Goal: Use online tool/utility: Utilize a website feature to perform a specific function

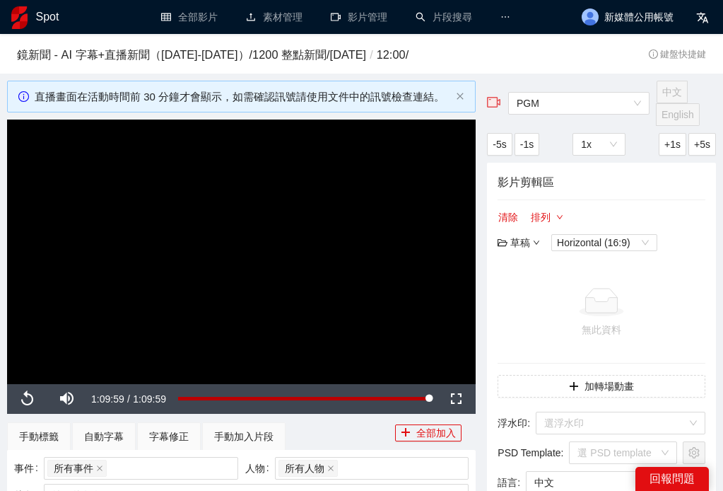
scroll to position [566, 0]
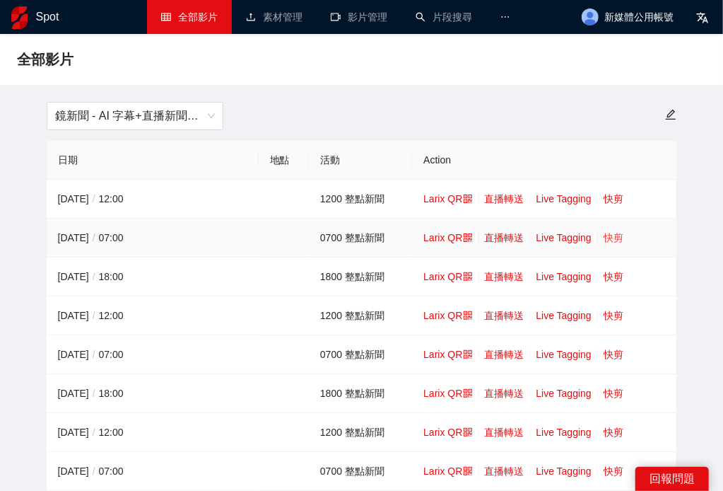
click at [606, 236] on link "快剪" at bounding box center [614, 237] width 20 height 11
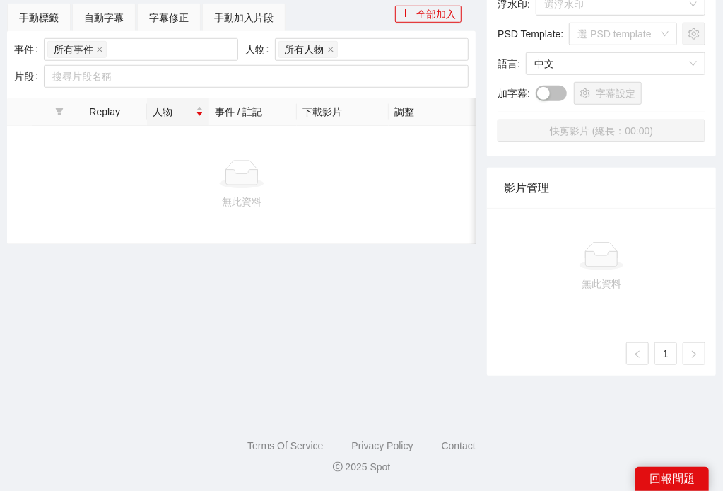
scroll to position [419, 0]
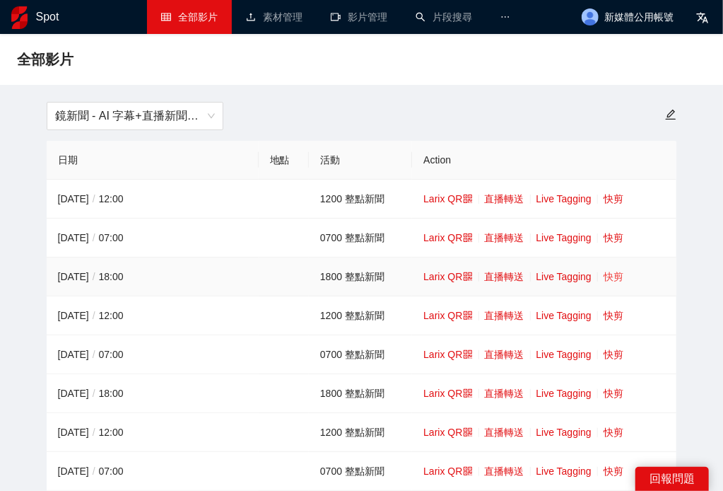
click at [611, 272] on link "快剪" at bounding box center [614, 276] width 20 height 11
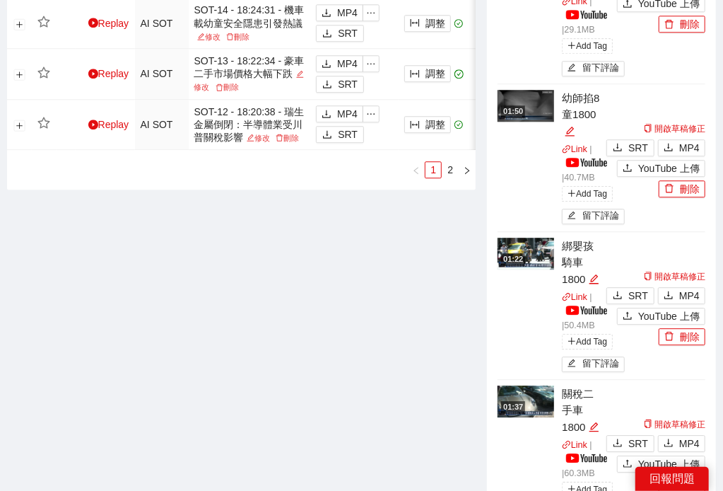
scroll to position [1506, 0]
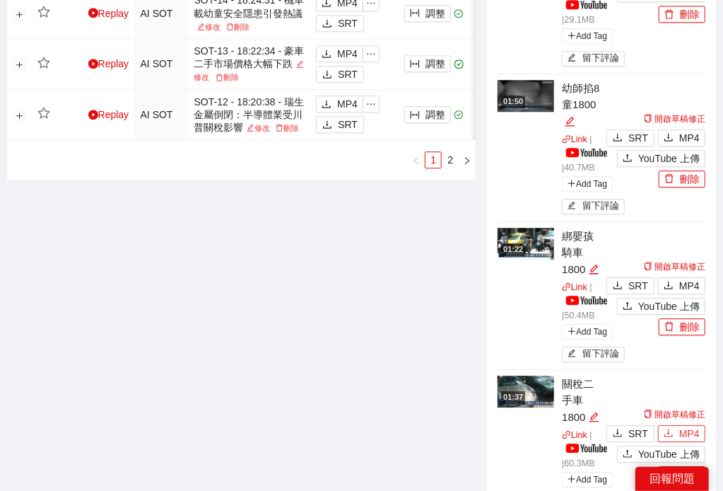
click at [695, 426] on span "MP4" at bounding box center [689, 434] width 21 height 16
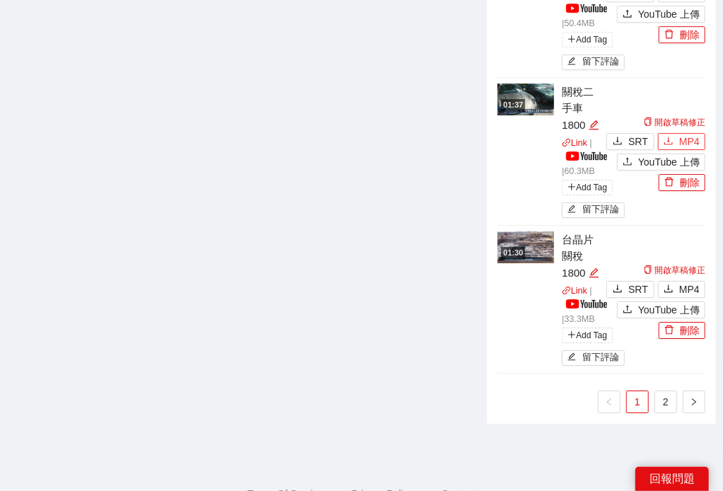
scroll to position [1799, 0]
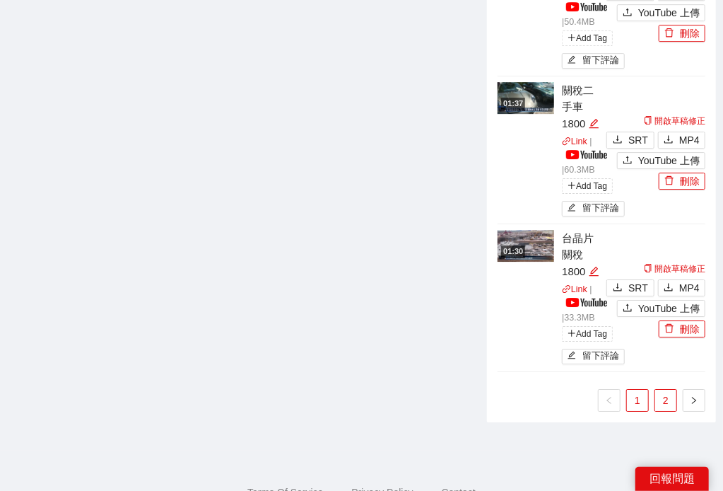
click at [660, 390] on link "2" at bounding box center [665, 400] width 21 height 21
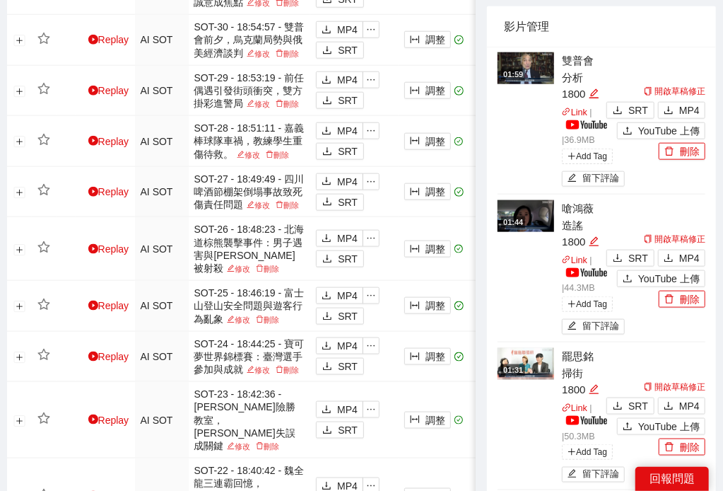
scroll to position [514, 0]
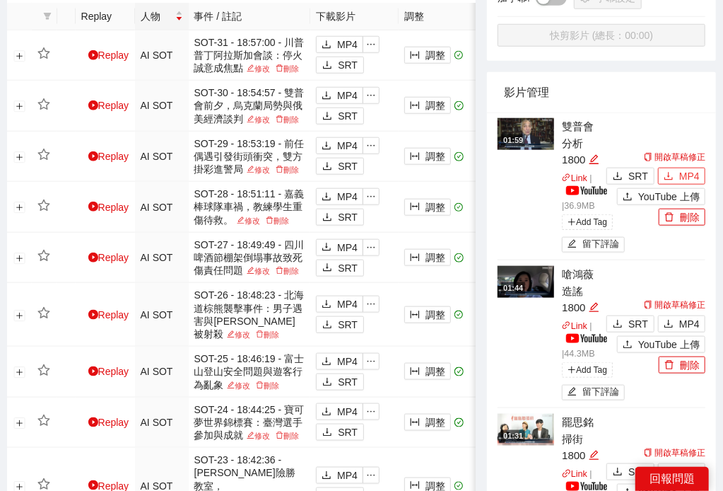
click at [677, 177] on button "MP4" at bounding box center [681, 176] width 47 height 17
